Goal: Information Seeking & Learning: Learn about a topic

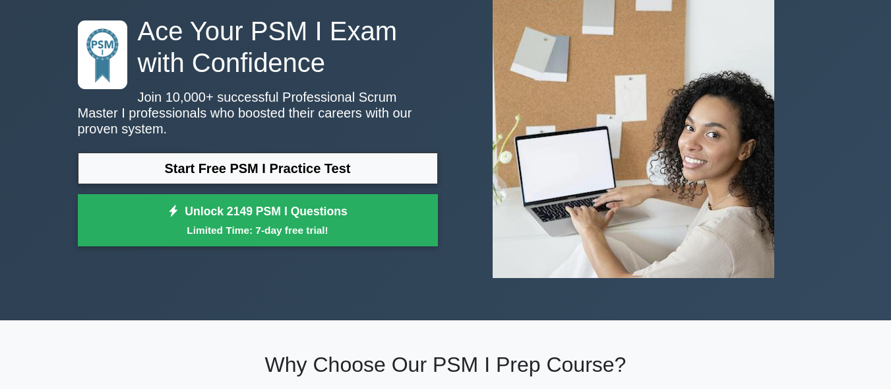
scroll to position [66, 0]
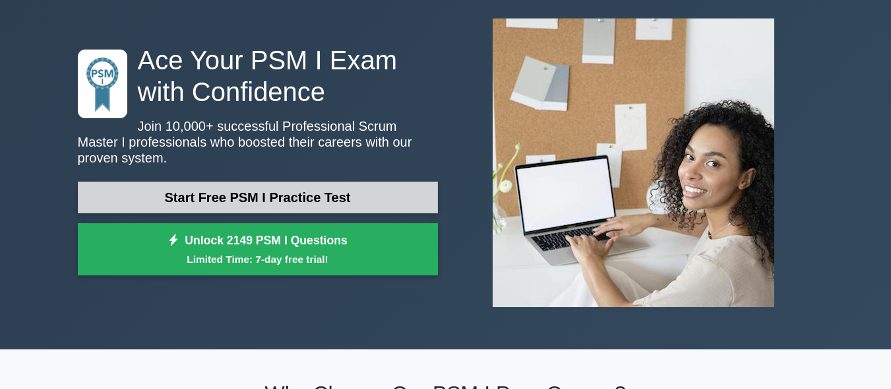
click at [363, 181] on link "Start Free PSM I Practice Test" at bounding box center [258, 197] width 360 height 32
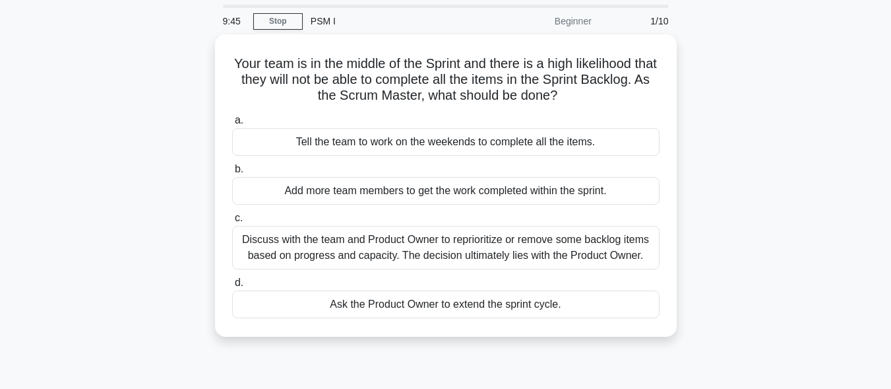
scroll to position [66, 0]
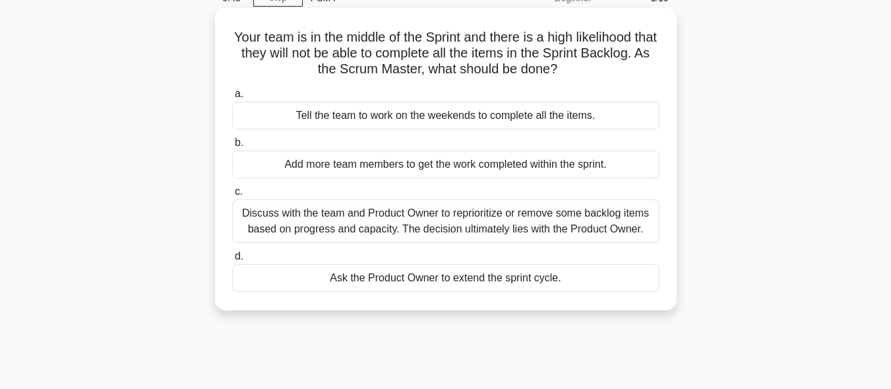
click at [356, 235] on div "Discuss with the team and Product Owner to reprioritize or remove some backlog …" at bounding box center [446, 221] width 428 height 44
click at [232, 196] on input "c. Discuss with the team and Product Owner to reprioritize or remove some backl…" at bounding box center [232, 191] width 0 height 9
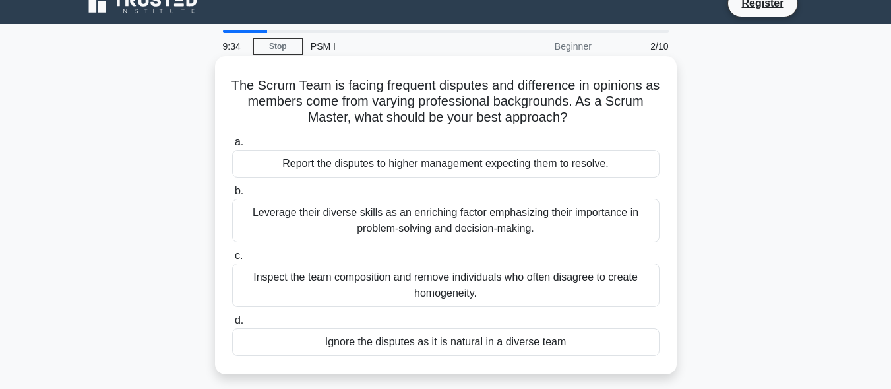
scroll to position [0, 0]
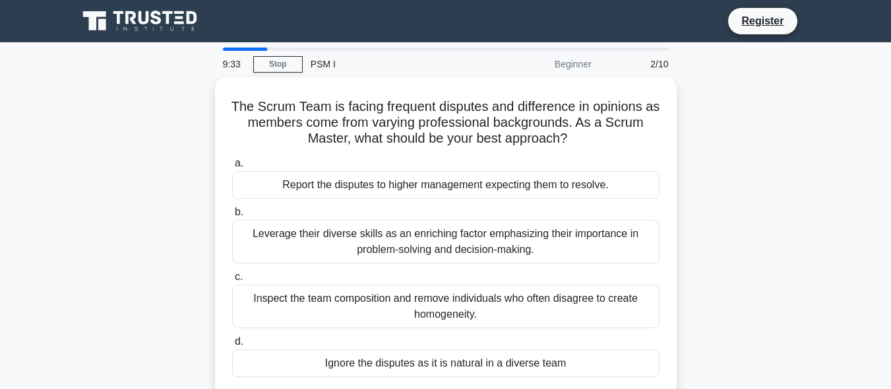
click at [658, 63] on div "2/10" at bounding box center [638, 64] width 77 height 26
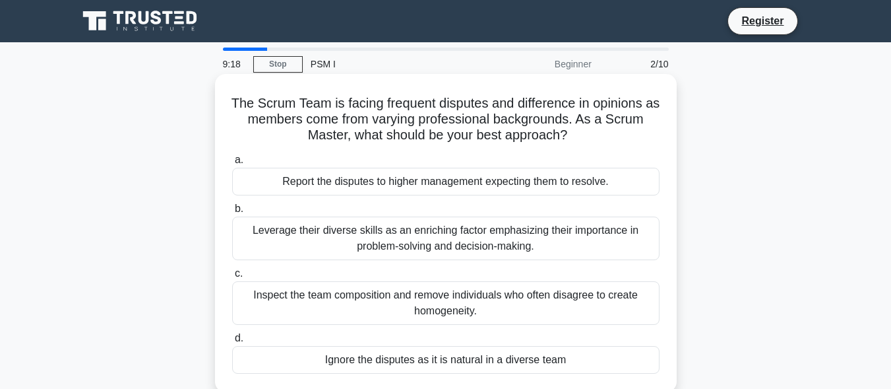
click at [598, 234] on div "Leverage their diverse skills as an enriching factor emphasizing their importan…" at bounding box center [446, 238] width 428 height 44
click at [232, 213] on input "b. Leverage their diverse skills as an enriching factor emphasizing their impor…" at bounding box center [232, 209] width 0 height 9
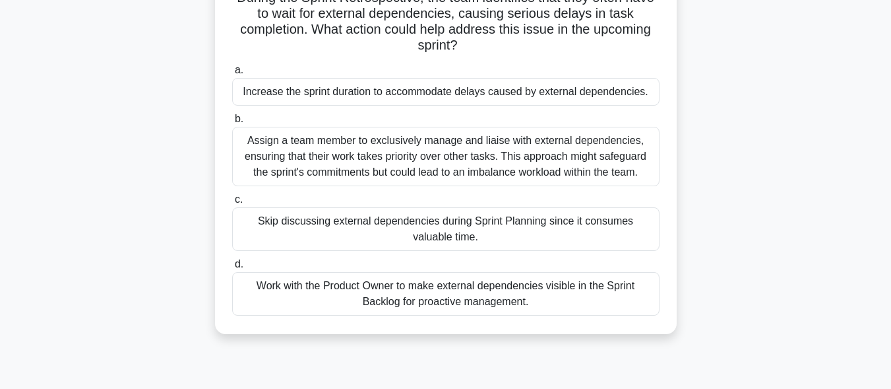
scroll to position [132, 0]
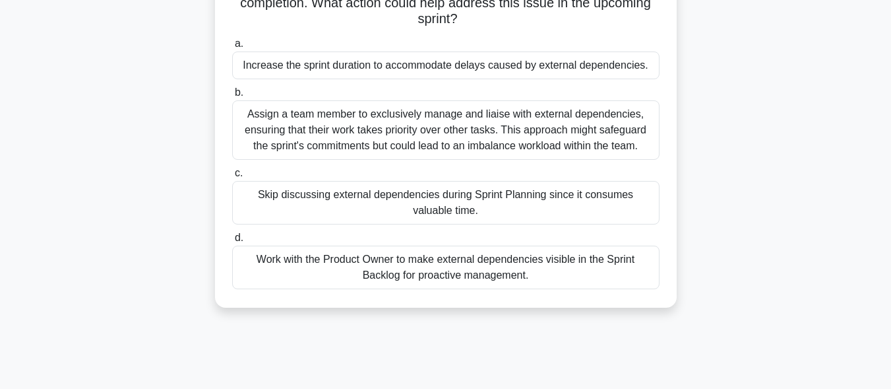
click at [544, 251] on div "Work with the Product Owner to make external dependencies visible in the Sprint…" at bounding box center [446, 267] width 428 height 44
click at [232, 242] on input "d. Work with the Product Owner to make external dependencies visible in the Spr…" at bounding box center [232, 238] width 0 height 9
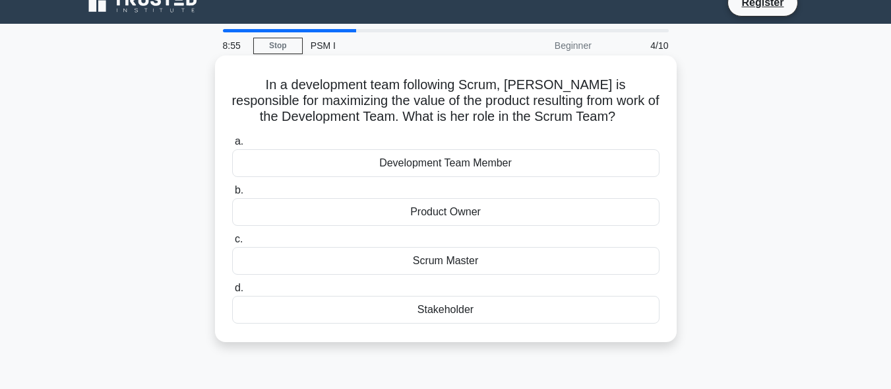
scroll to position [0, 0]
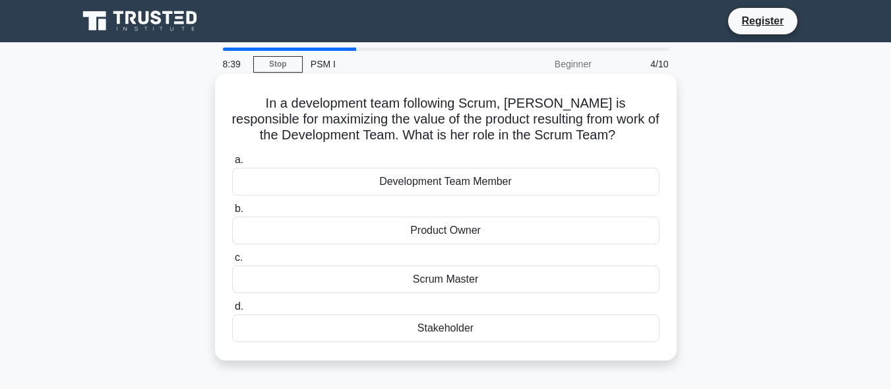
click at [552, 232] on div "Product Owner" at bounding box center [446, 230] width 428 height 28
click at [232, 213] on input "b. Product Owner" at bounding box center [232, 209] width 0 height 9
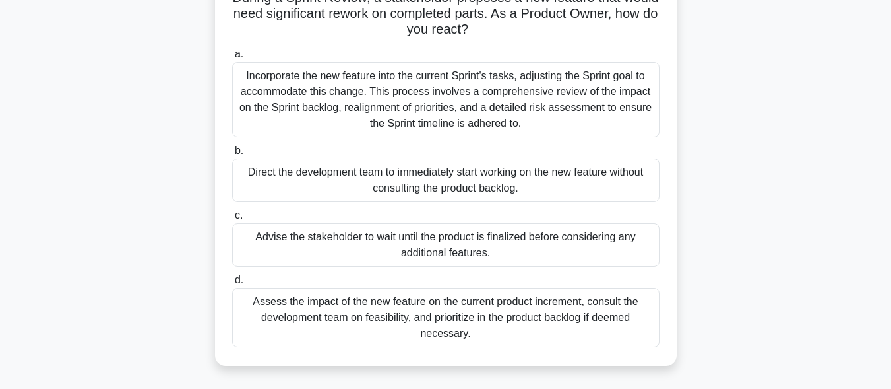
scroll to position [132, 0]
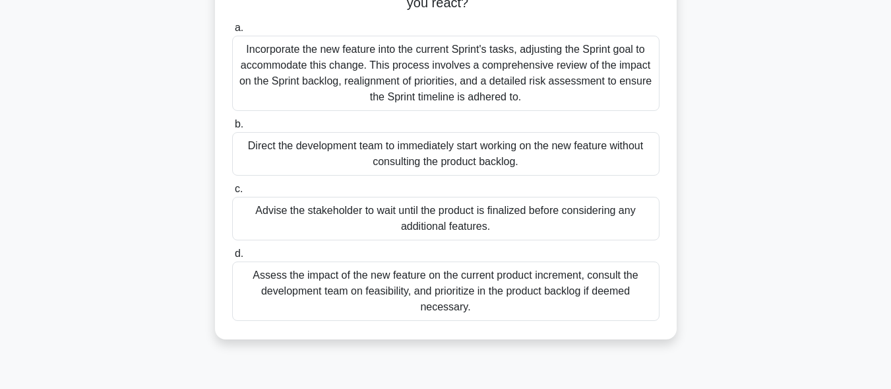
click at [574, 289] on div "Assess the impact of the new feature on the current product increment, consult …" at bounding box center [446, 290] width 428 height 59
click at [232, 258] on input "d. Assess the impact of the new feature on the current product increment, consu…" at bounding box center [232, 253] width 0 height 9
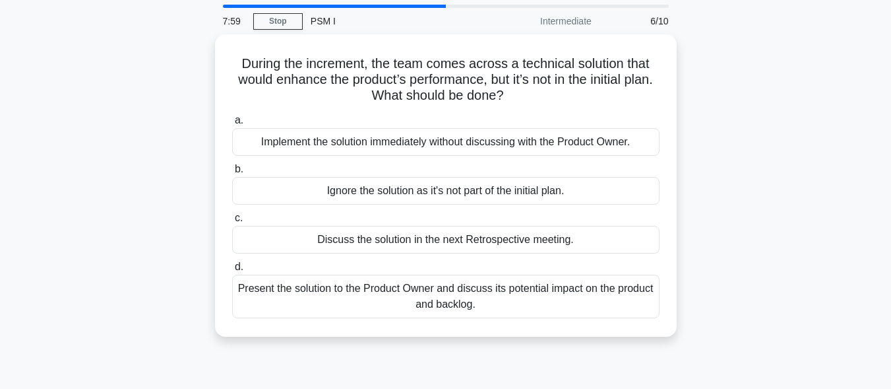
scroll to position [66, 0]
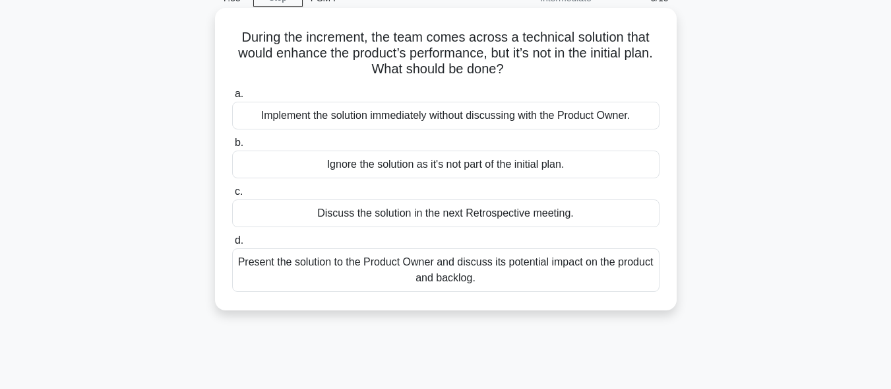
click at [591, 263] on div "Present the solution to the Product Owner and discuss its potential impact on t…" at bounding box center [446, 270] width 428 height 44
click at [526, 278] on div "Present the solution to the Product Owner and discuss its potential impact on t…" at bounding box center [446, 270] width 428 height 44
click at [232, 245] on input "d. Present the solution to the Product Owner and discuss its potential impact o…" at bounding box center [232, 240] width 0 height 9
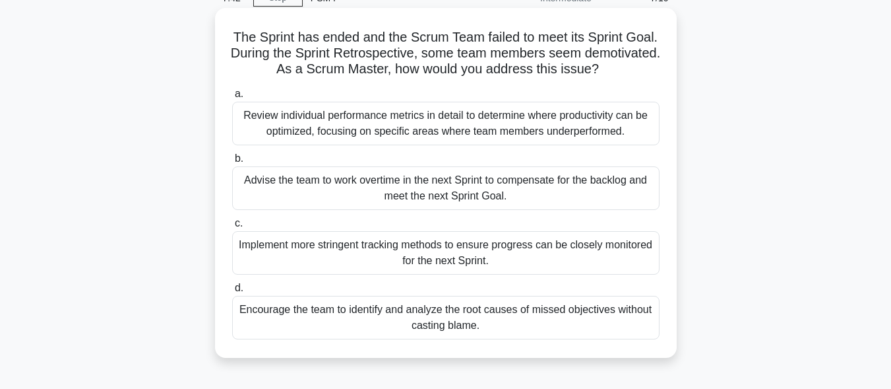
click at [609, 323] on div "Encourage the team to identify and analyze the root causes of missed objectives…" at bounding box center [446, 318] width 428 height 44
click at [232, 292] on input "d. Encourage the team to identify and analyze the root causes of missed objecti…" at bounding box center [232, 288] width 0 height 9
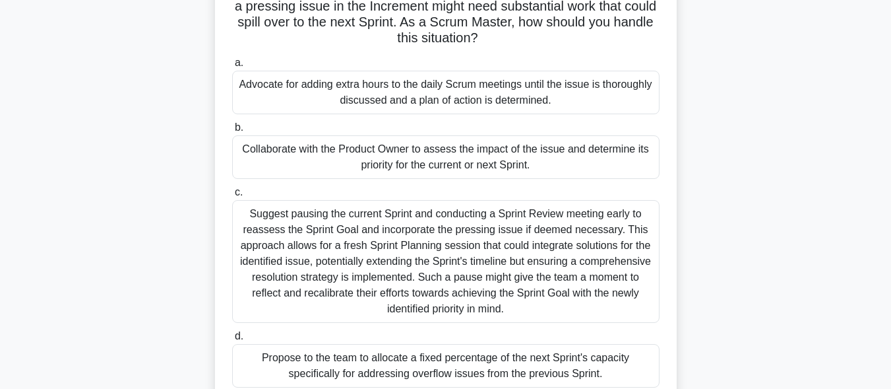
scroll to position [324, 0]
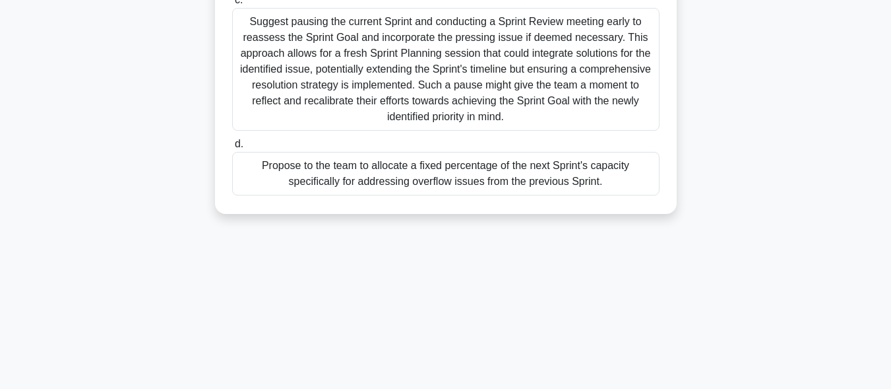
drag, startPoint x: 806, startPoint y: 177, endPoint x: 860, endPoint y: 414, distance: 242.9
click at [860, 388] on html "Register 7:26 Stop PSM I" at bounding box center [445, 32] width 891 height 713
drag, startPoint x: 348, startPoint y: 307, endPoint x: 354, endPoint y: 289, distance: 18.8
click at [349, 306] on div "7:25 Stop PSM I Intermediate 8/10 The development team has created a Product In…" at bounding box center [446, 54] width 752 height 660
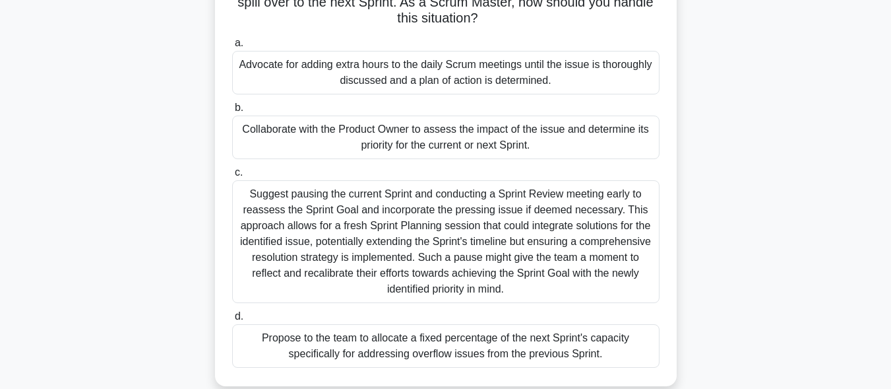
scroll to position [126, 0]
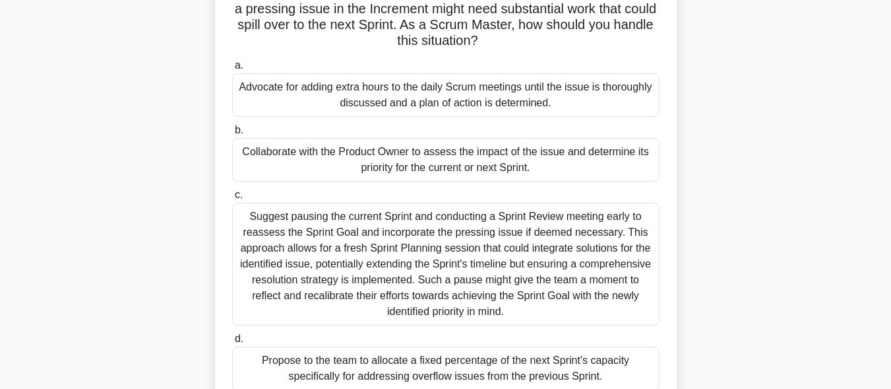
click at [584, 174] on div "Collaborate with the Product Owner to assess the impact of the issue and determ…" at bounding box center [446, 160] width 428 height 44
click at [232, 135] on input "b. Collaborate with the Product Owner to assess the impact of the issue and det…" at bounding box center [232, 130] width 0 height 9
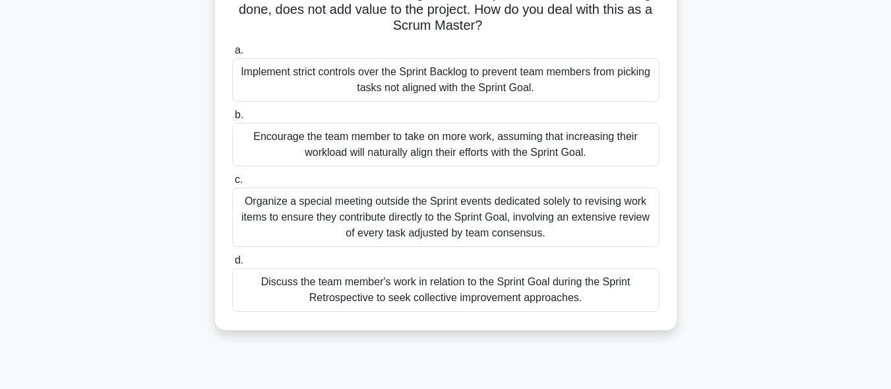
scroll to position [132, 0]
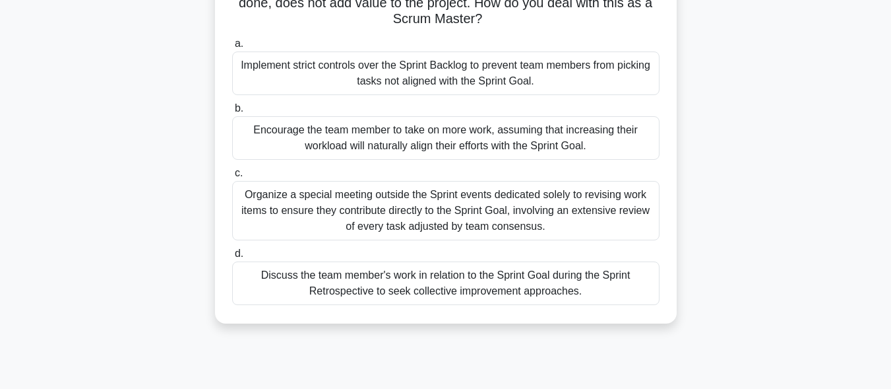
click at [611, 272] on div "Discuss the team member's work in relation to the Sprint Goal during the Sprint…" at bounding box center [446, 283] width 428 height 44
click at [232, 258] on input "d. Discuss the team member's work in relation to the Sprint Goal during the Spr…" at bounding box center [232, 253] width 0 height 9
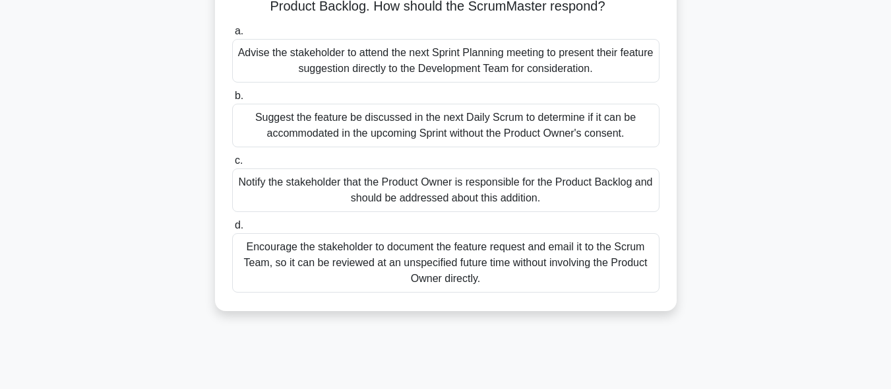
click at [294, 317] on div "During the Sprint Review, a stakeholder mentioned a high-priority feature that …" at bounding box center [446, 135] width 752 height 381
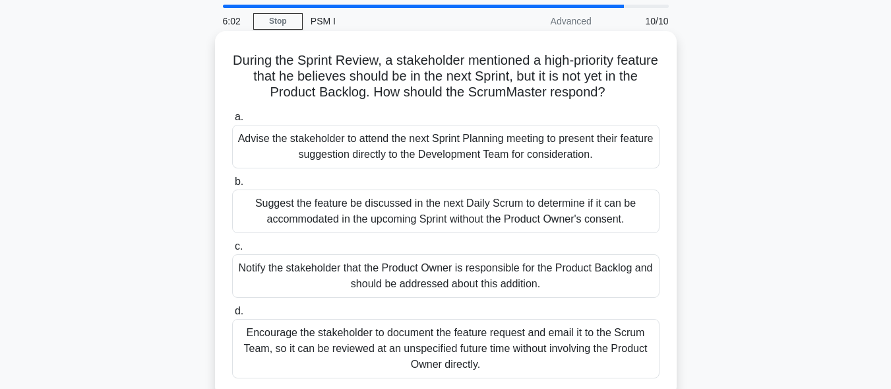
scroll to position [66, 0]
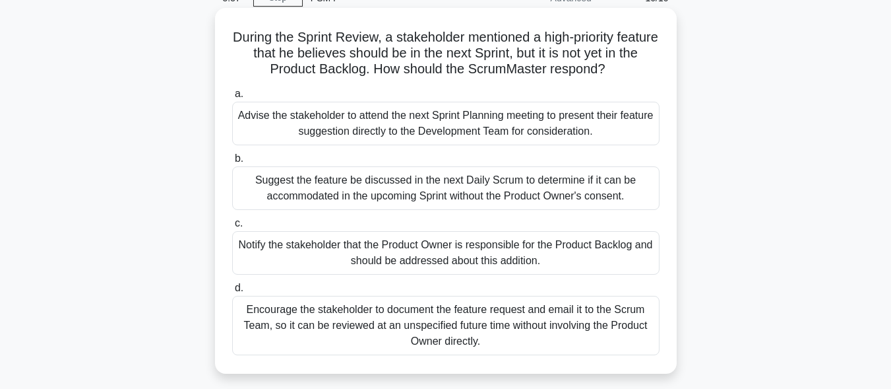
click at [596, 256] on div "Notify the stakeholder that the Product Owner is responsible for the Product Ba…" at bounding box center [446, 253] width 428 height 44
click at [232, 228] on input "c. Notify the stakeholder that the Product Owner is responsible for the Product…" at bounding box center [232, 223] width 0 height 9
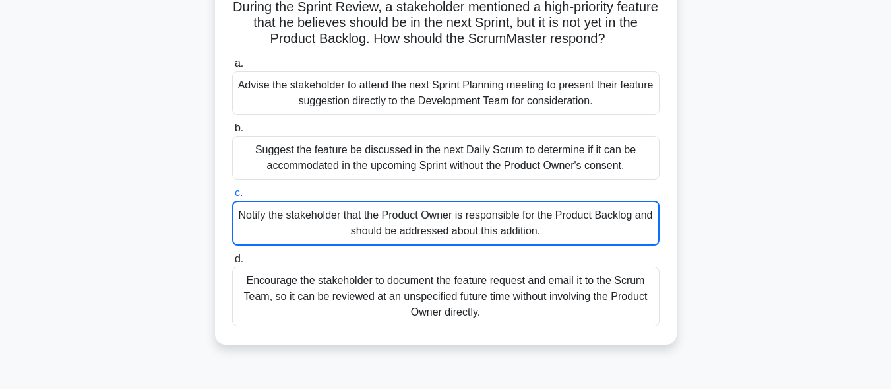
scroll to position [132, 0]
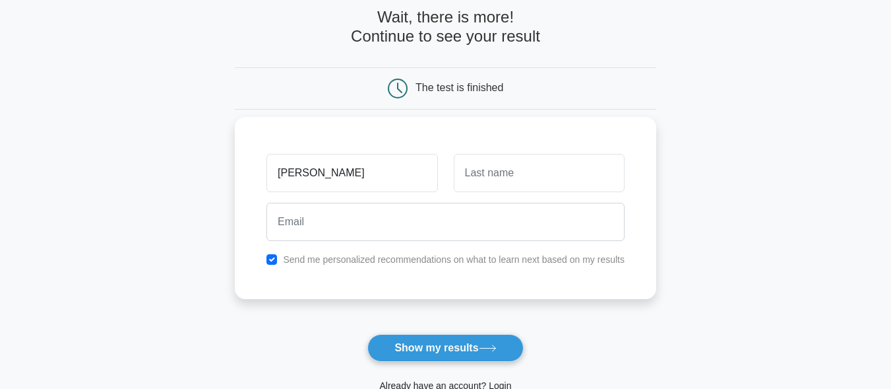
type input "[PERSON_NAME]"
type input "Chauhan"
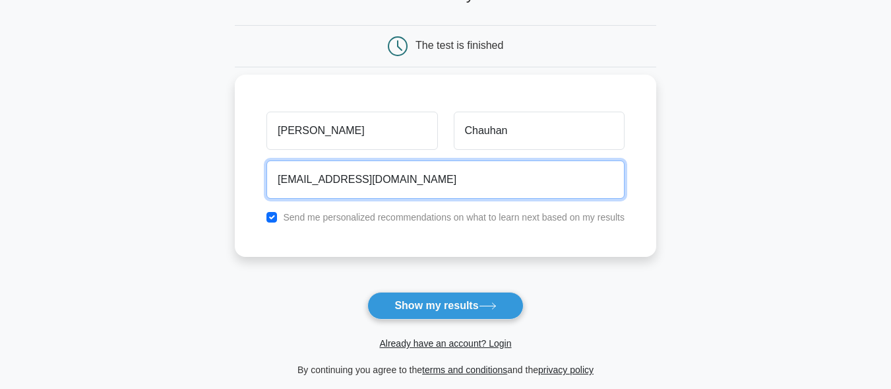
scroll to position [198, 0]
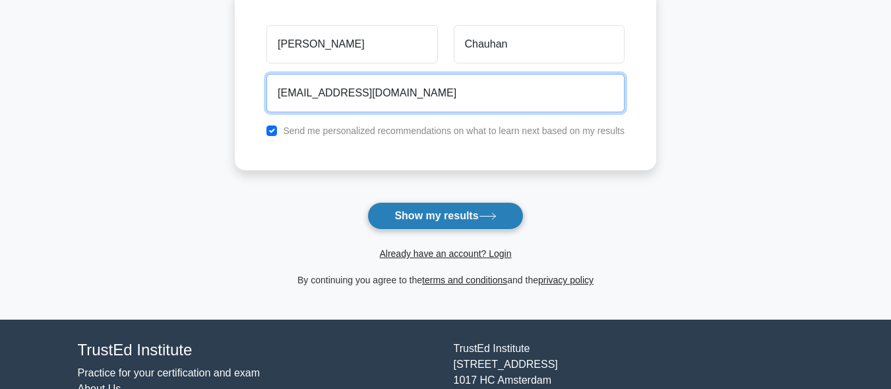
type input "chauhanshubham8909457857@gmail.com"
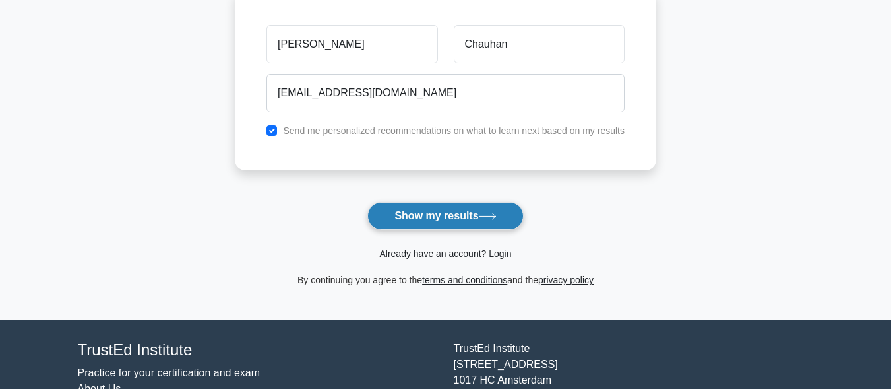
click at [497, 224] on button "Show my results" at bounding box center [445, 216] width 156 height 28
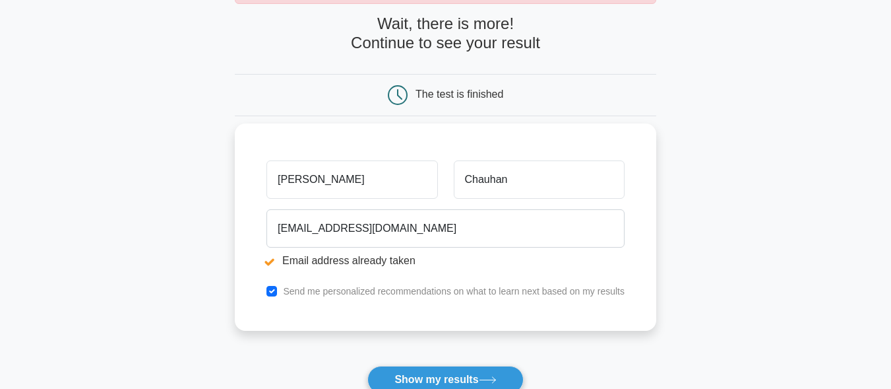
scroll to position [132, 0]
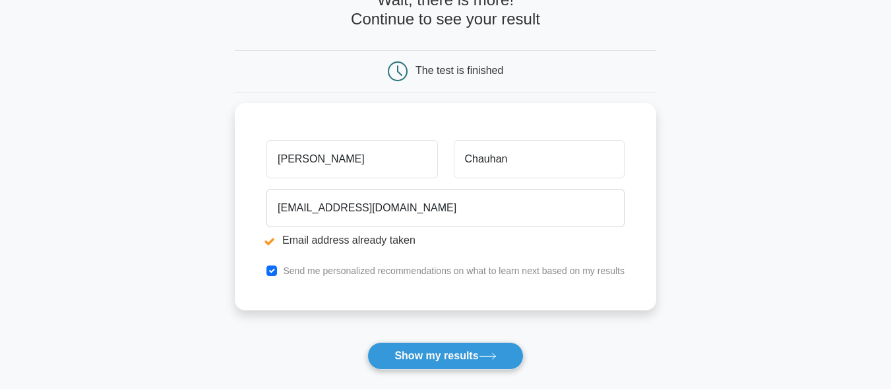
click at [480, 360] on button "Show my results" at bounding box center [445, 356] width 156 height 28
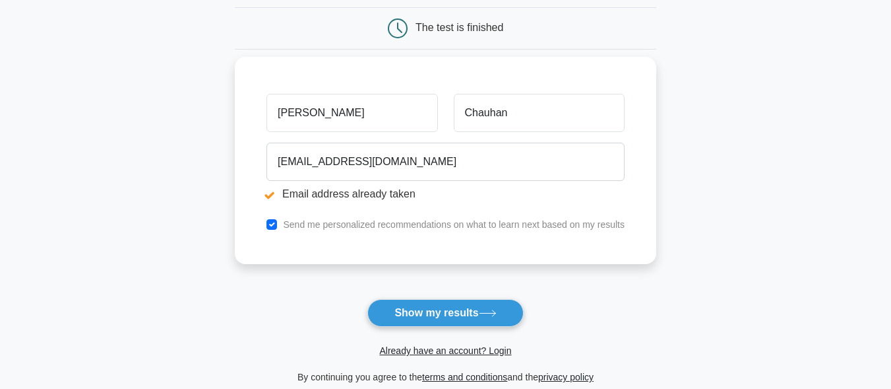
scroll to position [198, 0]
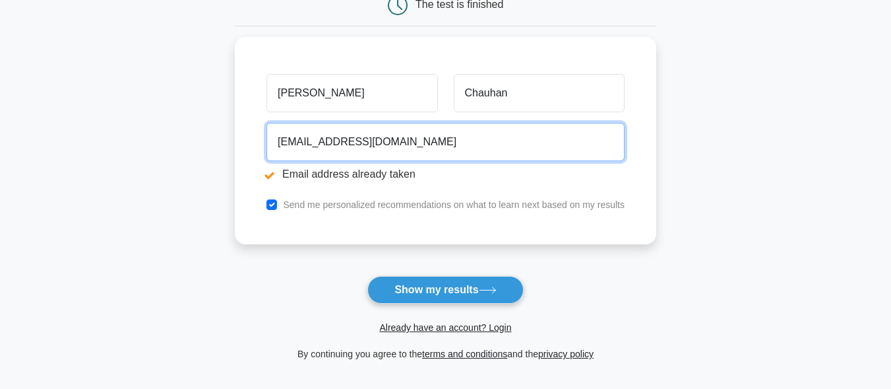
drag, startPoint x: 419, startPoint y: 139, endPoint x: 211, endPoint y: 140, distance: 207.8
click at [216, 140] on main "Email address already taken Wait, there is more! Continue to see your result Th…" at bounding box center [445, 118] width 891 height 549
type input "rani.chauhan5885@gmail.com"
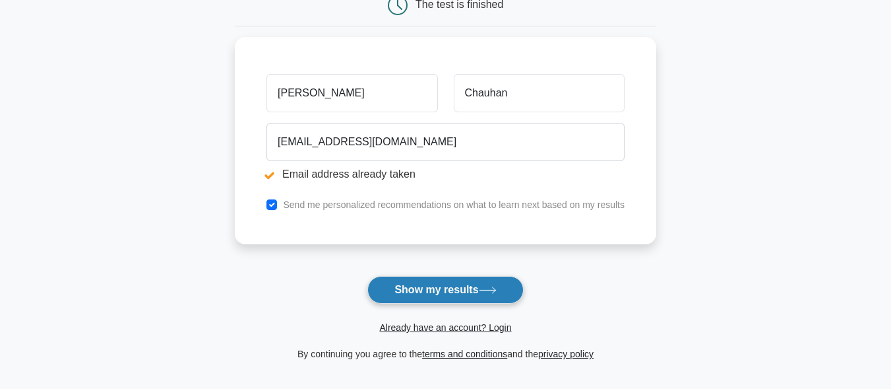
click at [440, 283] on button "Show my results" at bounding box center [445, 290] width 156 height 28
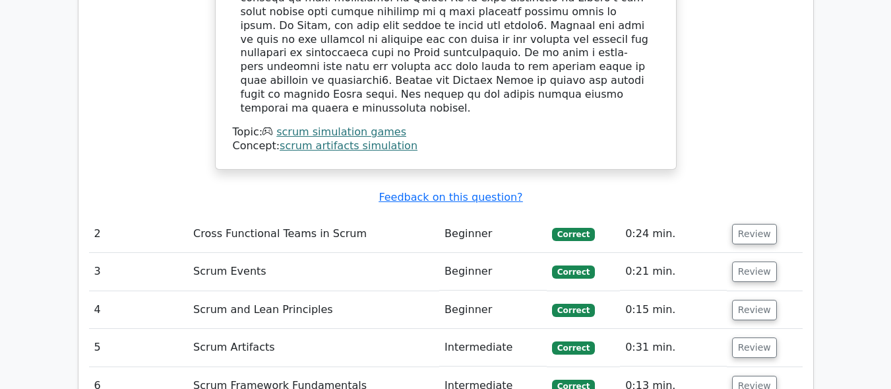
scroll to position [1649, 0]
